Goal: Task Accomplishment & Management: Manage account settings

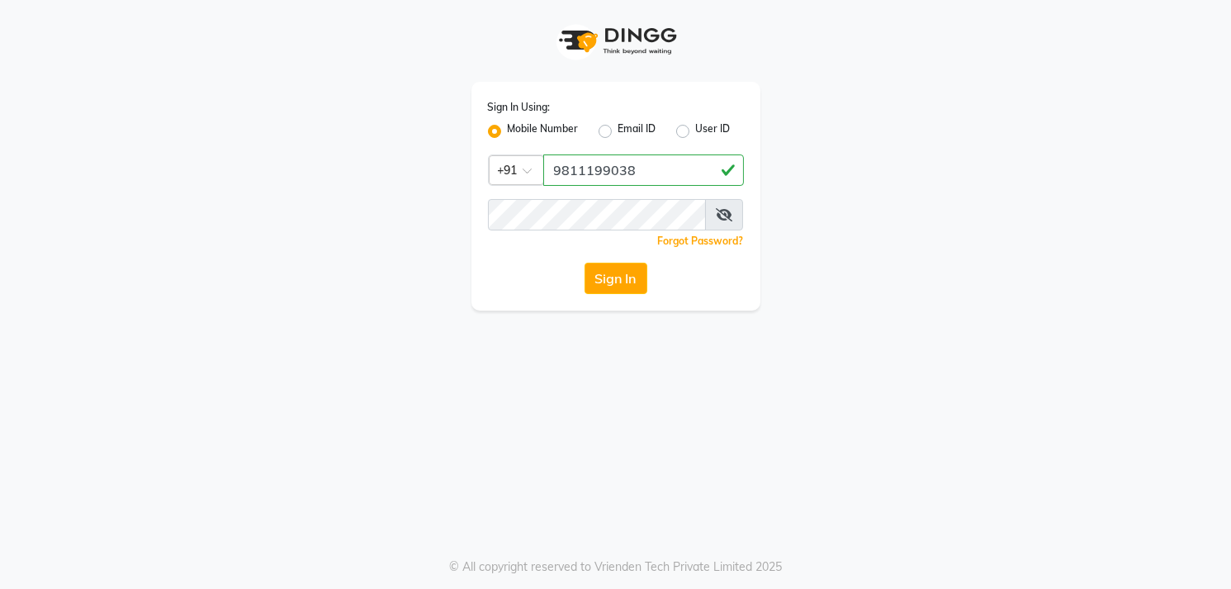
type input "9811199038"
click at [629, 268] on button "Sign In" at bounding box center [615, 278] width 63 height 31
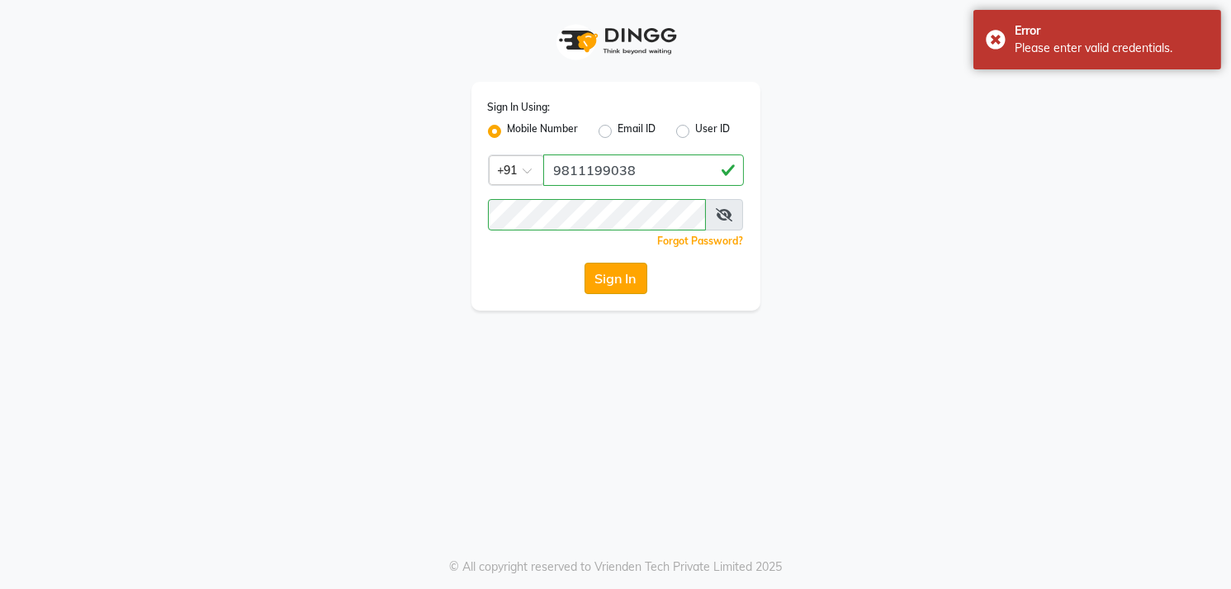
click at [607, 281] on button "Sign In" at bounding box center [615, 278] width 63 height 31
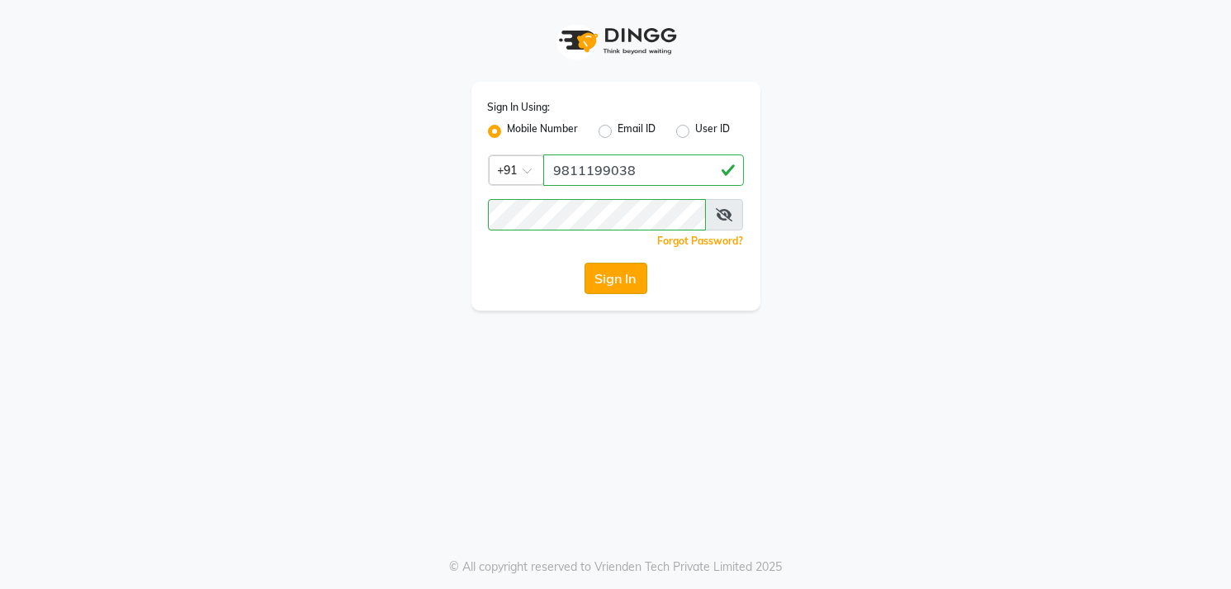
click at [626, 271] on button "Sign In" at bounding box center [615, 278] width 63 height 31
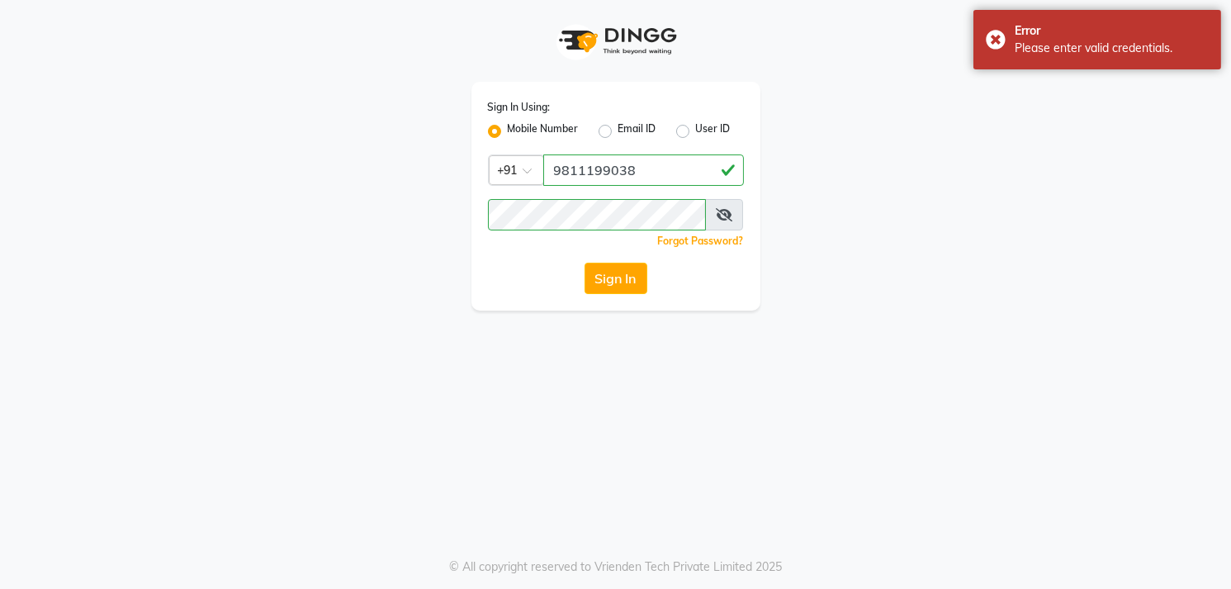
click at [726, 213] on icon at bounding box center [724, 214] width 17 height 13
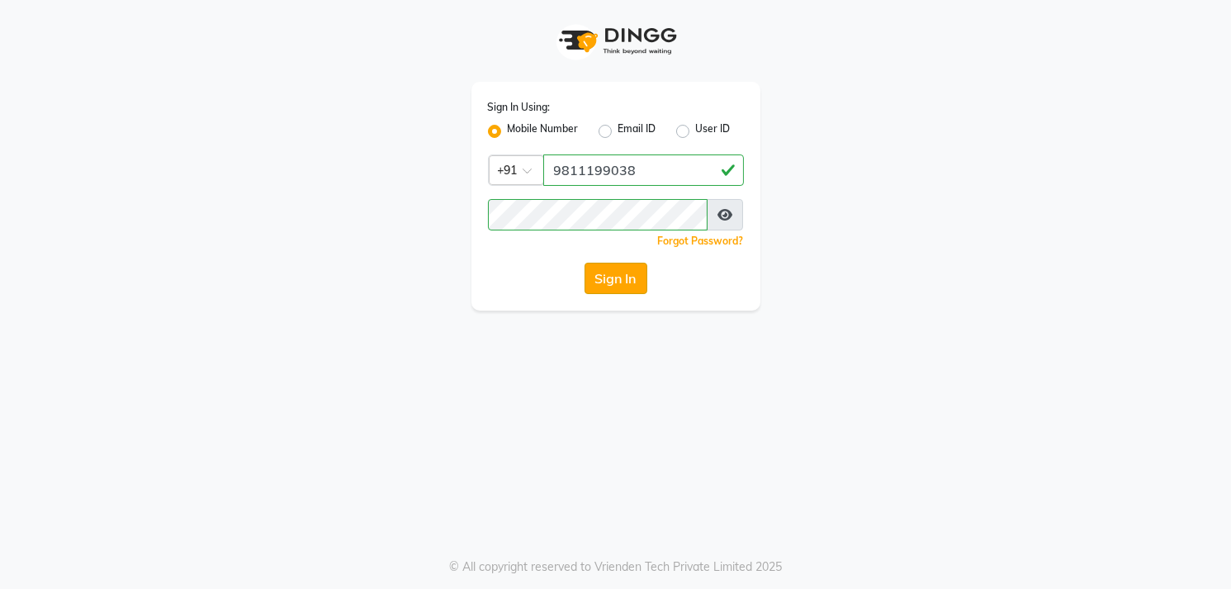
click at [616, 271] on button "Sign In" at bounding box center [615, 278] width 63 height 31
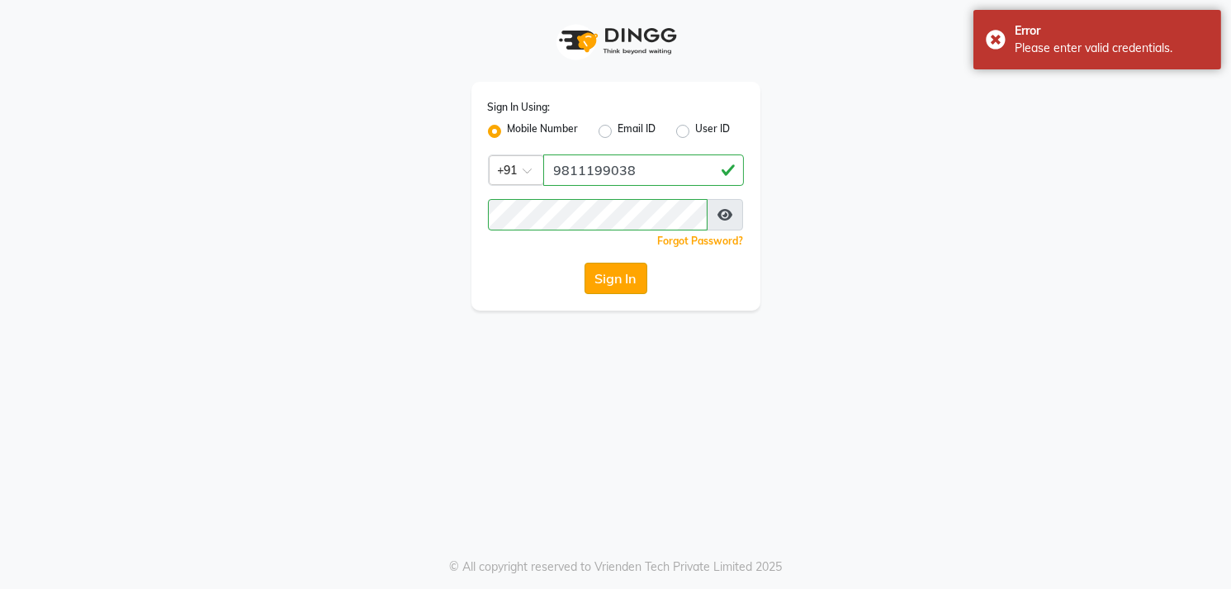
click at [613, 277] on button "Sign In" at bounding box center [615, 278] width 63 height 31
click at [710, 242] on link "Forgot Password?" at bounding box center [701, 240] width 86 height 12
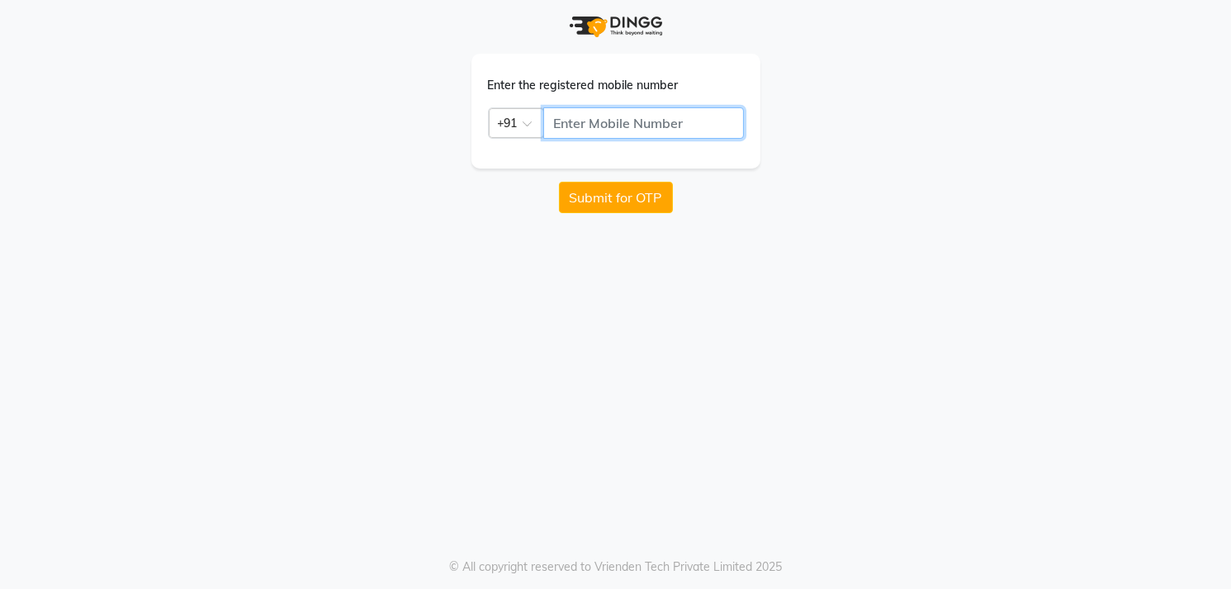
click at [650, 121] on input "text" at bounding box center [643, 122] width 201 height 31
type input "0"
type input "9811199038"
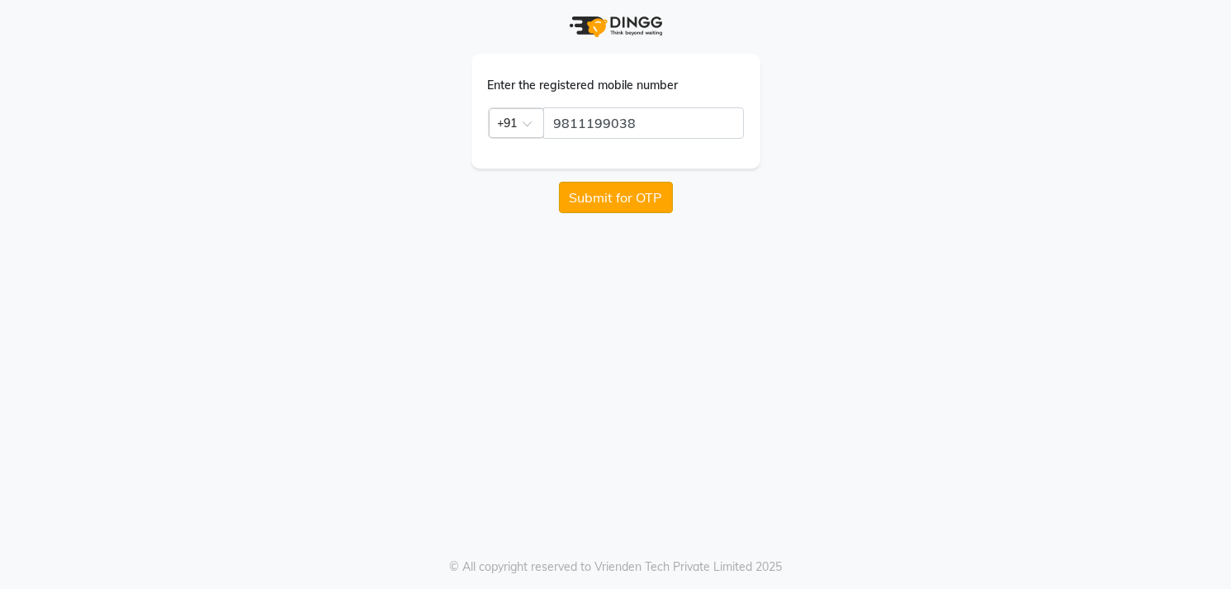
click at [622, 186] on button "Submit for OTP" at bounding box center [616, 197] width 114 height 31
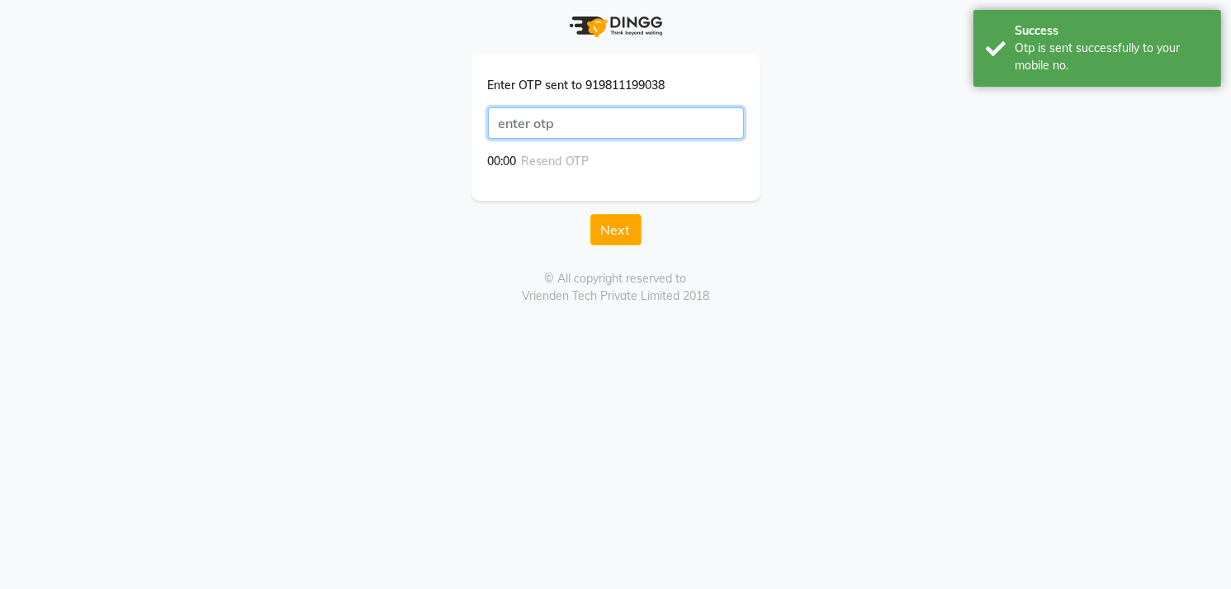
click at [601, 107] on input "text" at bounding box center [616, 122] width 256 height 31
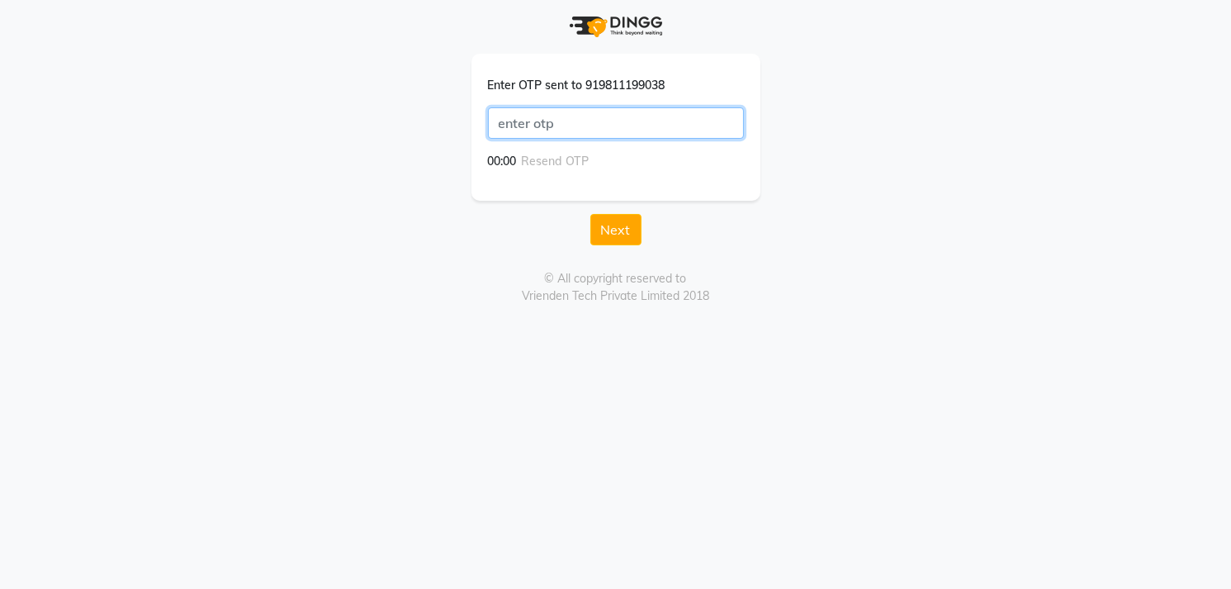
click at [601, 107] on input "text" at bounding box center [616, 122] width 256 height 31
type input "8609"
click at [608, 239] on button "Next" at bounding box center [615, 229] width 51 height 31
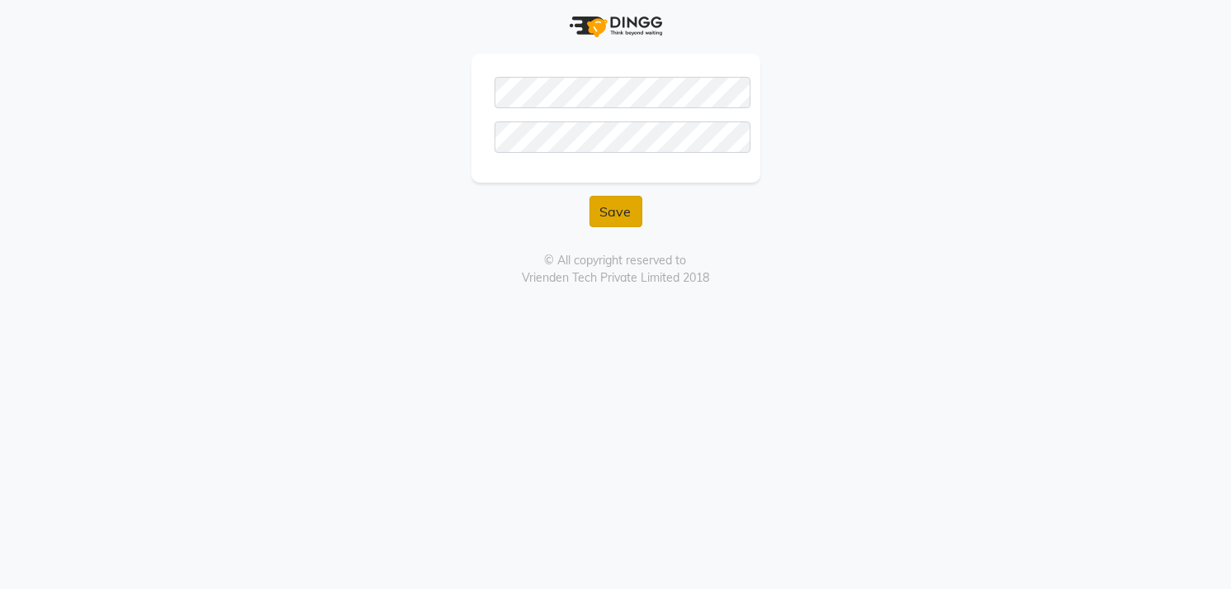
click at [615, 204] on button "Save" at bounding box center [615, 211] width 53 height 31
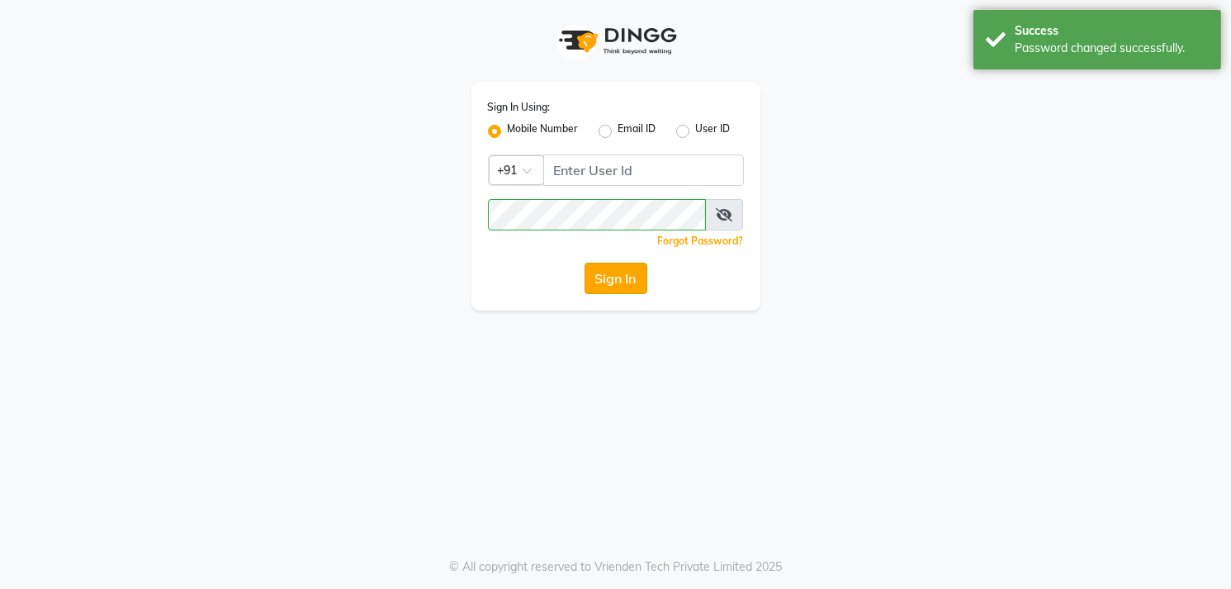
click at [607, 281] on button "Sign In" at bounding box center [615, 278] width 63 height 31
click at [617, 173] on input "Username" at bounding box center [643, 169] width 201 height 31
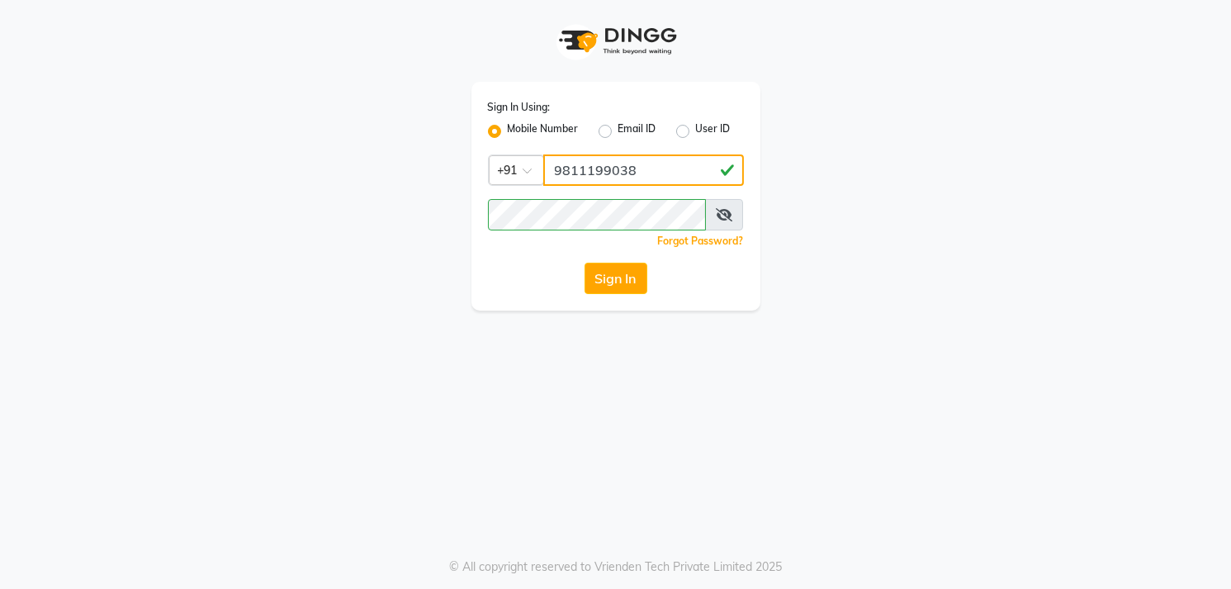
type input "9811199038"
click at [724, 215] on icon at bounding box center [724, 214] width 17 height 13
click at [626, 268] on button "Sign In" at bounding box center [615, 278] width 63 height 31
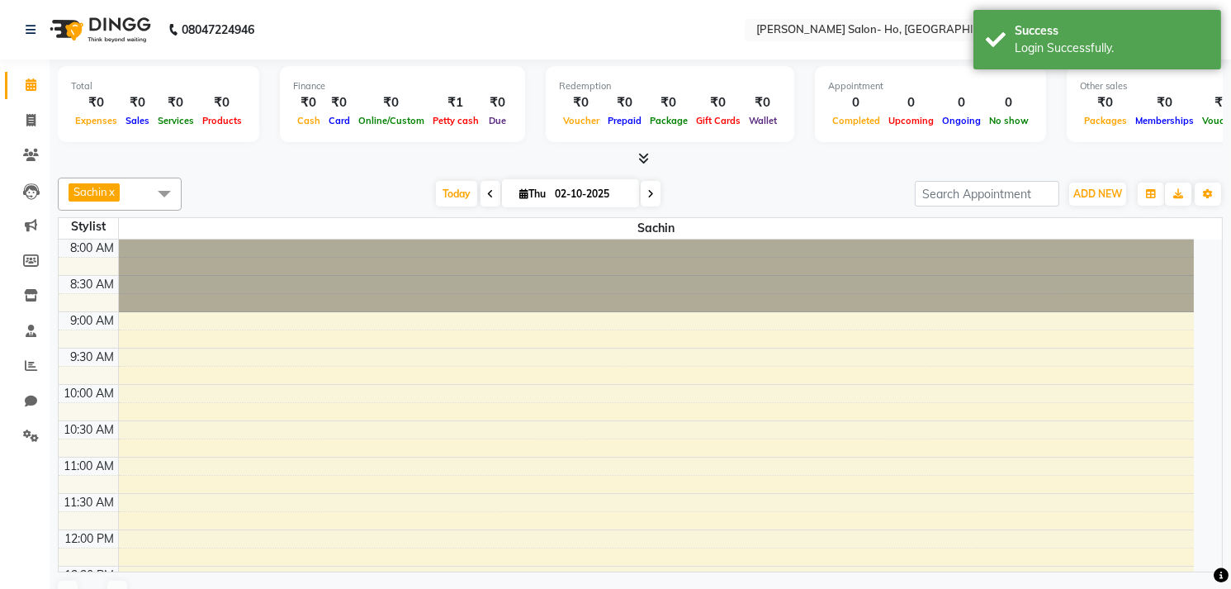
select select "en"
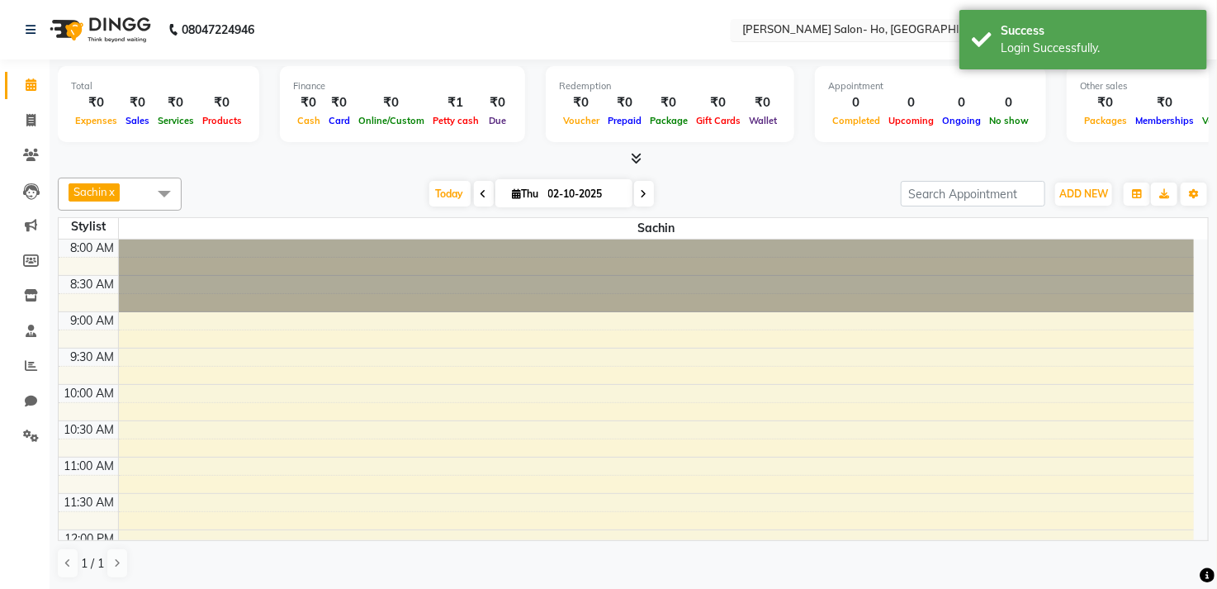
click at [897, 28] on input "text" at bounding box center [858, 31] width 239 height 17
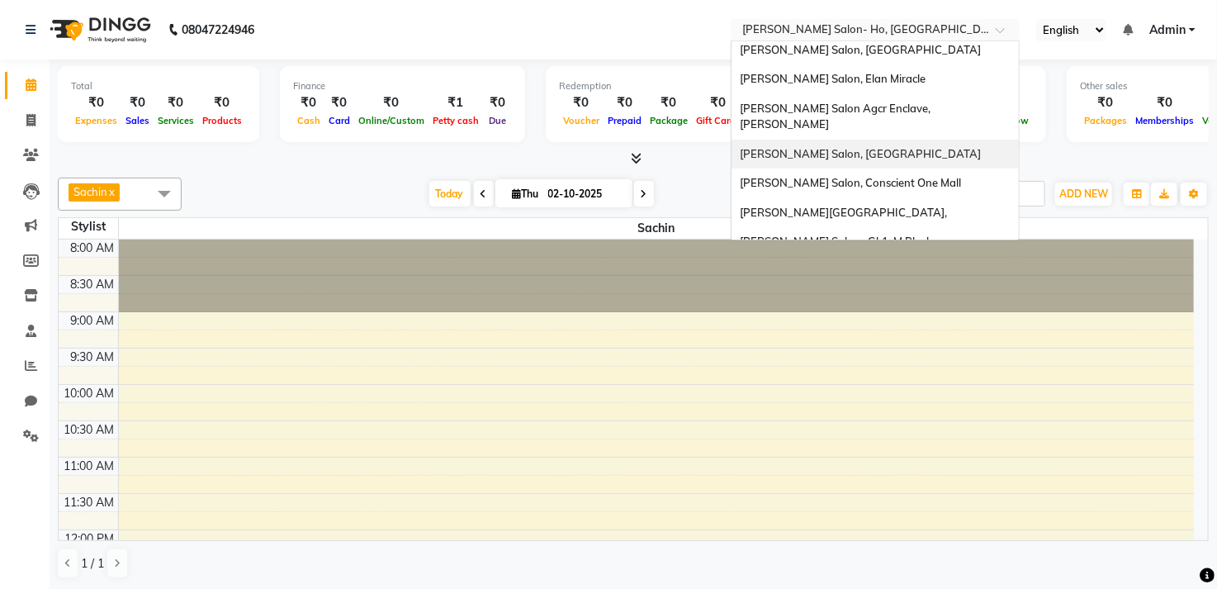
scroll to position [146, 0]
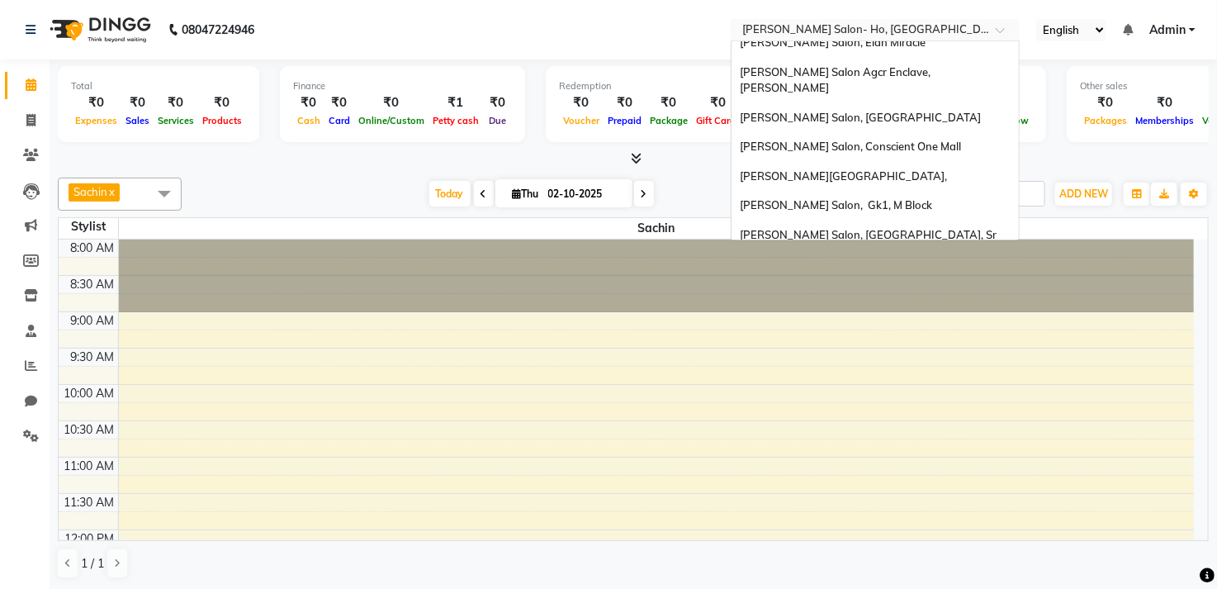
click at [939, 266] on div "[PERSON_NAME] Salon, [GEOGRAPHIC_DATA]" at bounding box center [874, 281] width 287 height 30
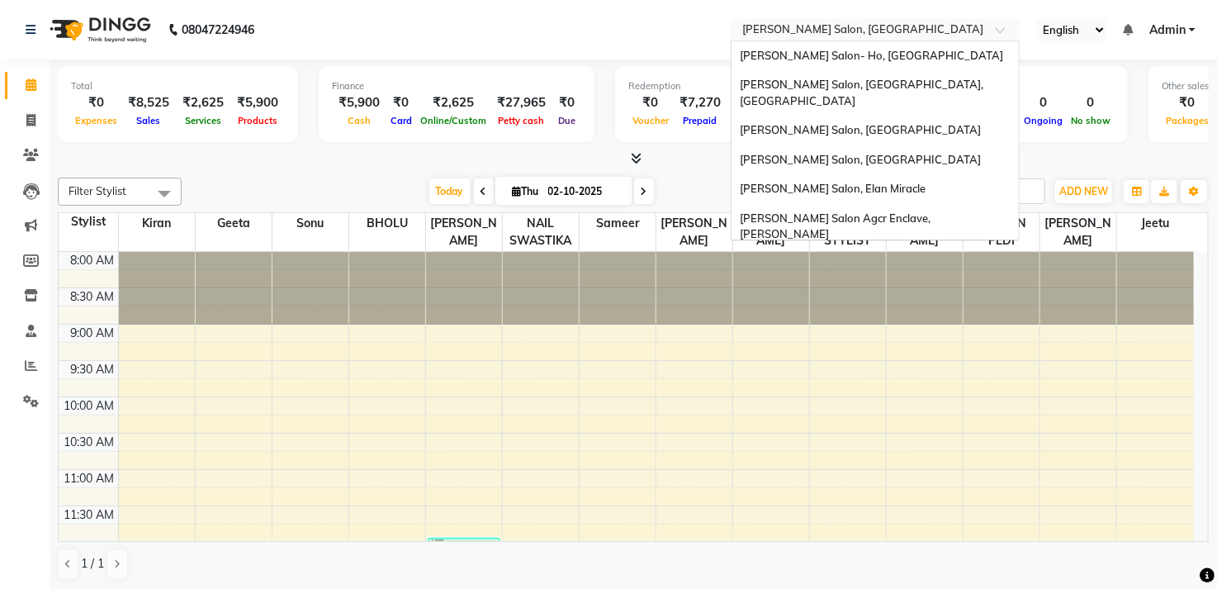
click at [1008, 26] on span at bounding box center [1006, 34] width 21 height 17
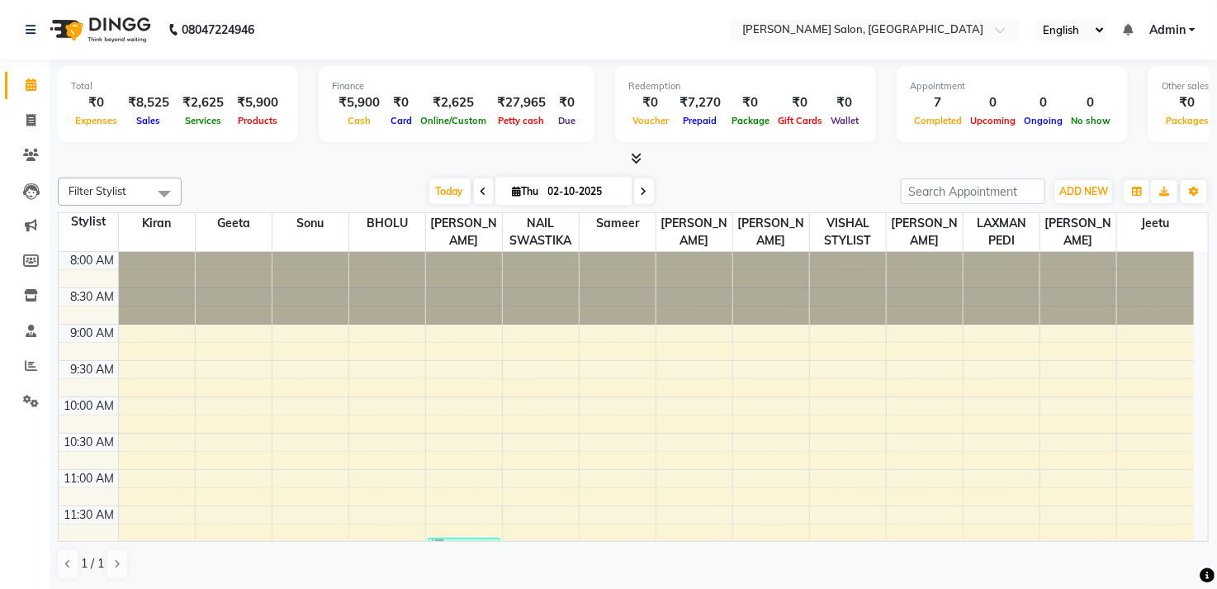
click at [667, 13] on nav "08047224946 Select Location × Madonna Salon, Sector 32, Noida English ENGLISH E…" at bounding box center [608, 29] width 1217 height 59
click at [482, 21] on nav "08047224946 Select Location × Madonna Salon, Sector 32, Noida English ENGLISH E…" at bounding box center [608, 29] width 1217 height 59
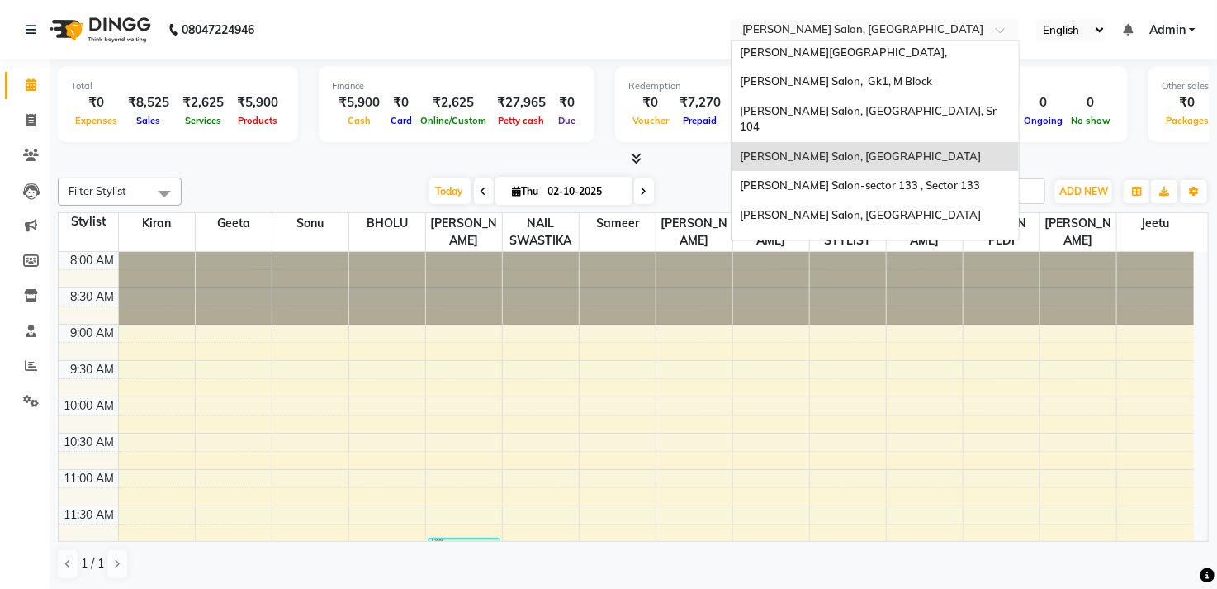
click at [804, 34] on input "text" at bounding box center [858, 31] width 239 height 17
